Goal: Find specific page/section: Find specific page/section

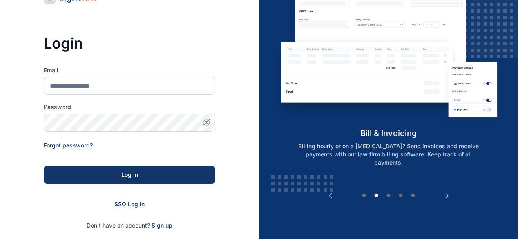
scroll to position [122, 0]
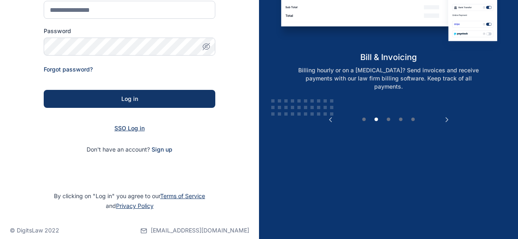
click at [131, 127] on span "SSO Log in" at bounding box center [129, 128] width 30 height 7
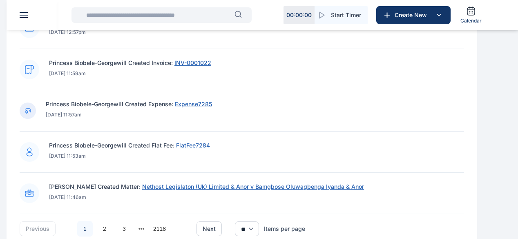
scroll to position [531, 0]
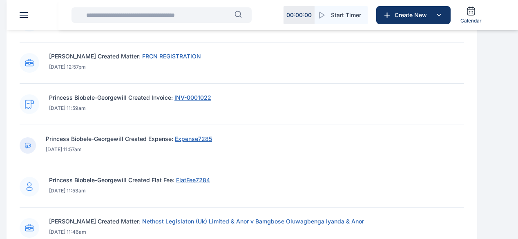
click at [211, 101] on span "INV-0001022" at bounding box center [192, 97] width 37 height 7
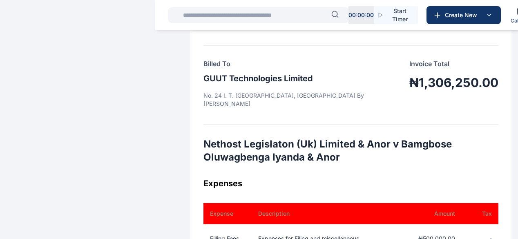
scroll to position [104, 0]
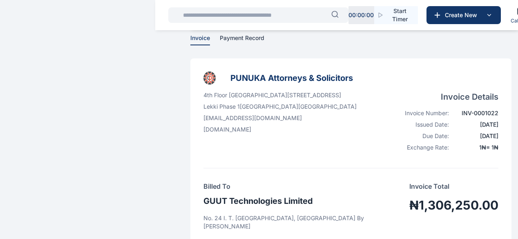
scroll to position [0, 0]
